Goal: Task Accomplishment & Management: Manage account settings

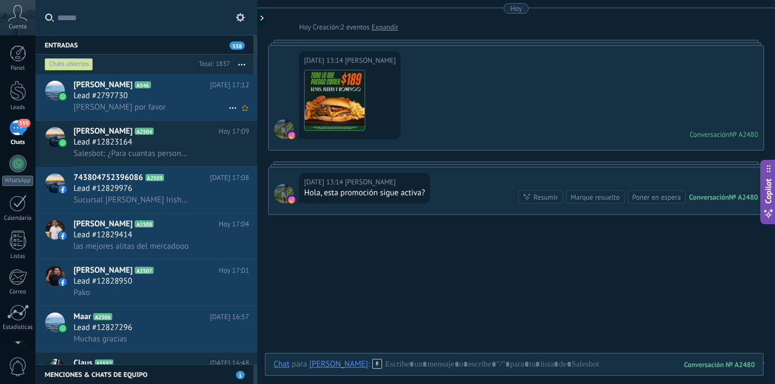
click at [190, 100] on div "Lead #2797730" at bounding box center [162, 96] width 176 height 11
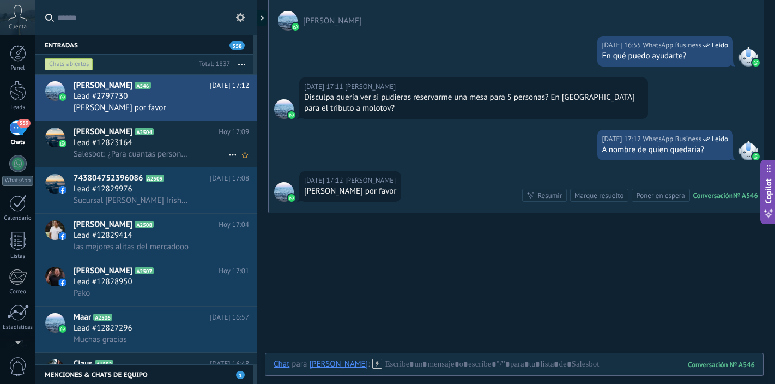
scroll to position [29, 0]
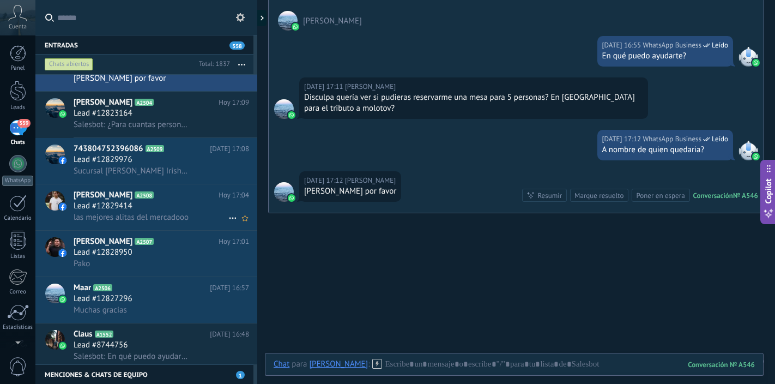
click at [171, 212] on span "las mejores alitas del mercadooo" at bounding box center [131, 217] width 115 height 10
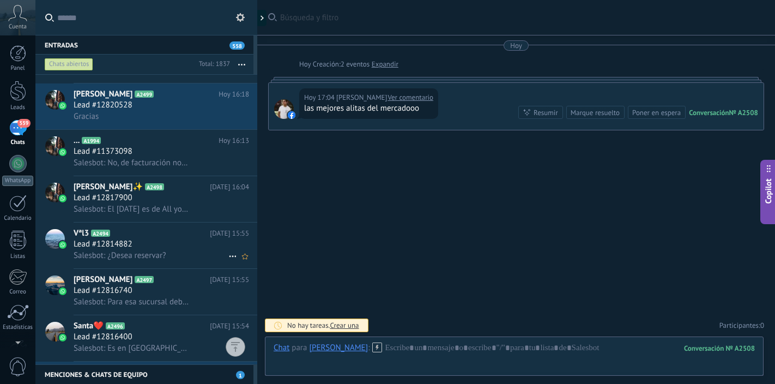
scroll to position [623, 0]
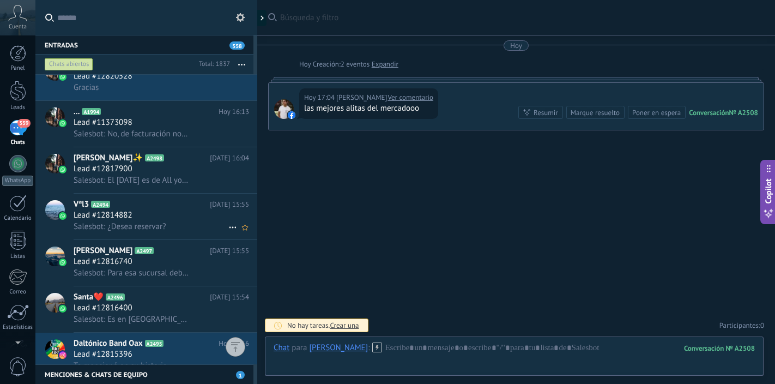
click at [178, 216] on div "Lead #12814882" at bounding box center [162, 215] width 176 height 11
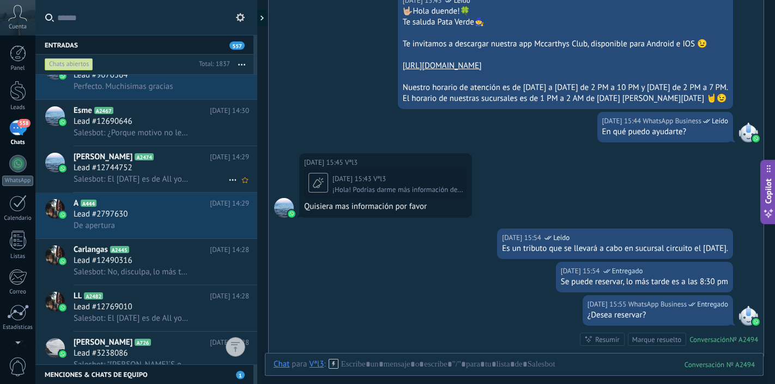
scroll to position [1568, 0]
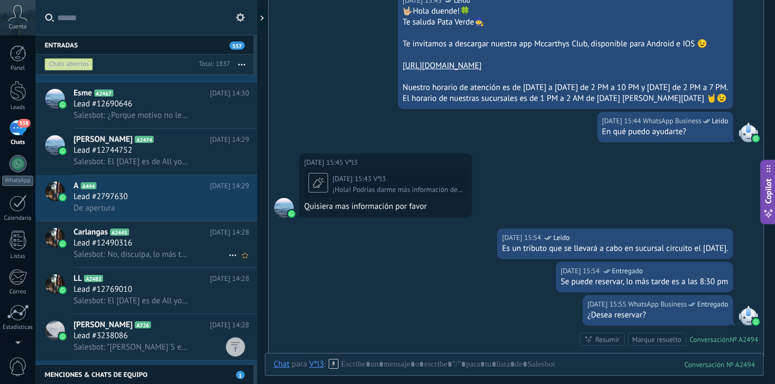
click at [163, 243] on div "Lead #12490316" at bounding box center [162, 243] width 176 height 11
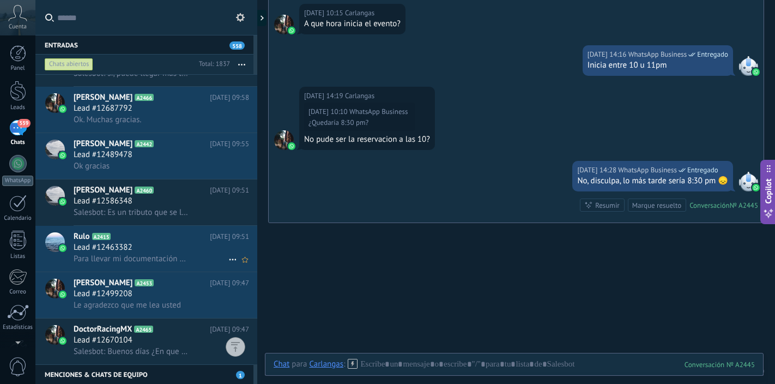
scroll to position [2916, 0]
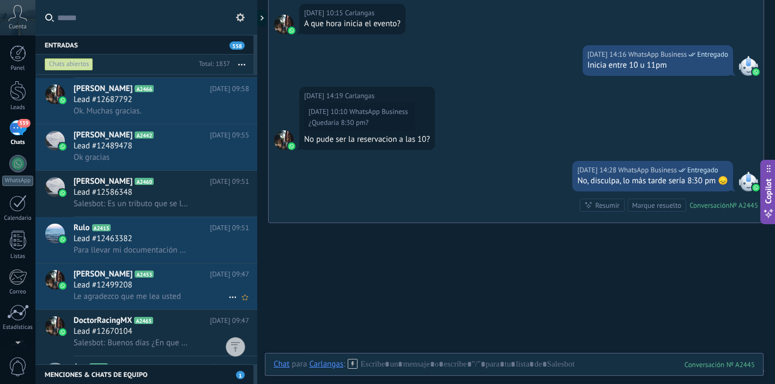
click at [160, 287] on div "Lead #12499208" at bounding box center [162, 285] width 176 height 11
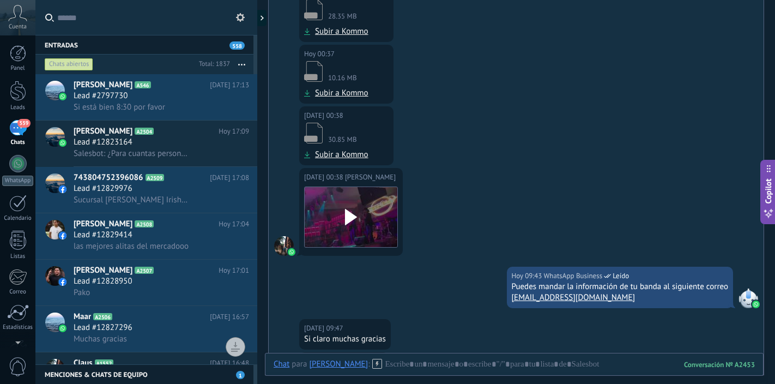
scroll to position [733, 0]
